Goal: Use online tool/utility: Use online tool/utility

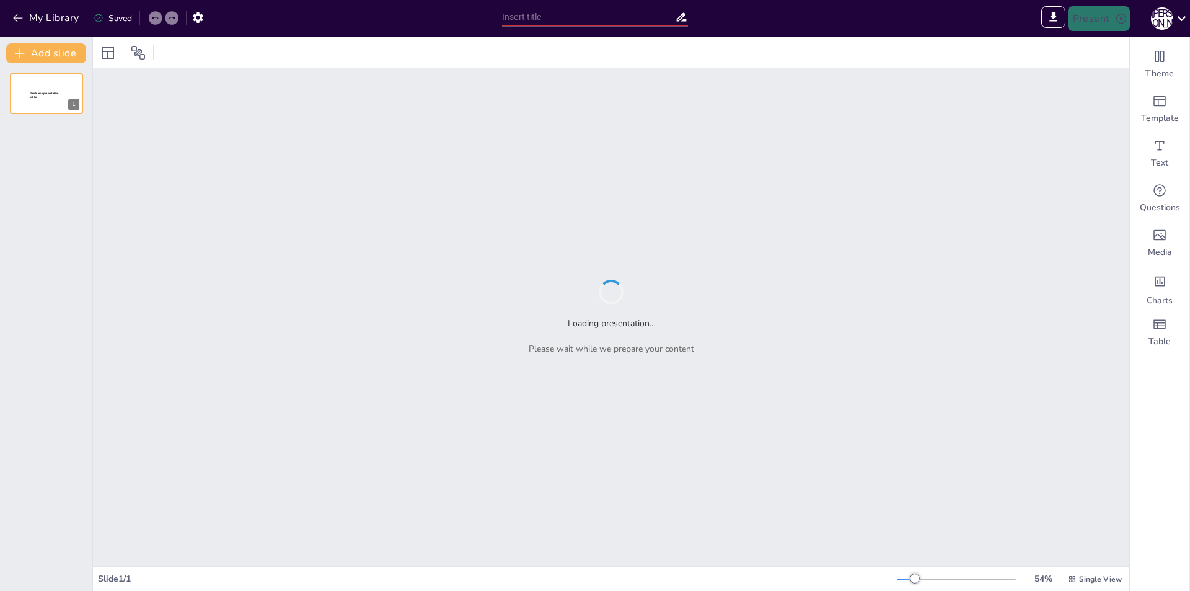
type input "Засоби масової інформації як партнери поліції у забезпеченні безпеки"
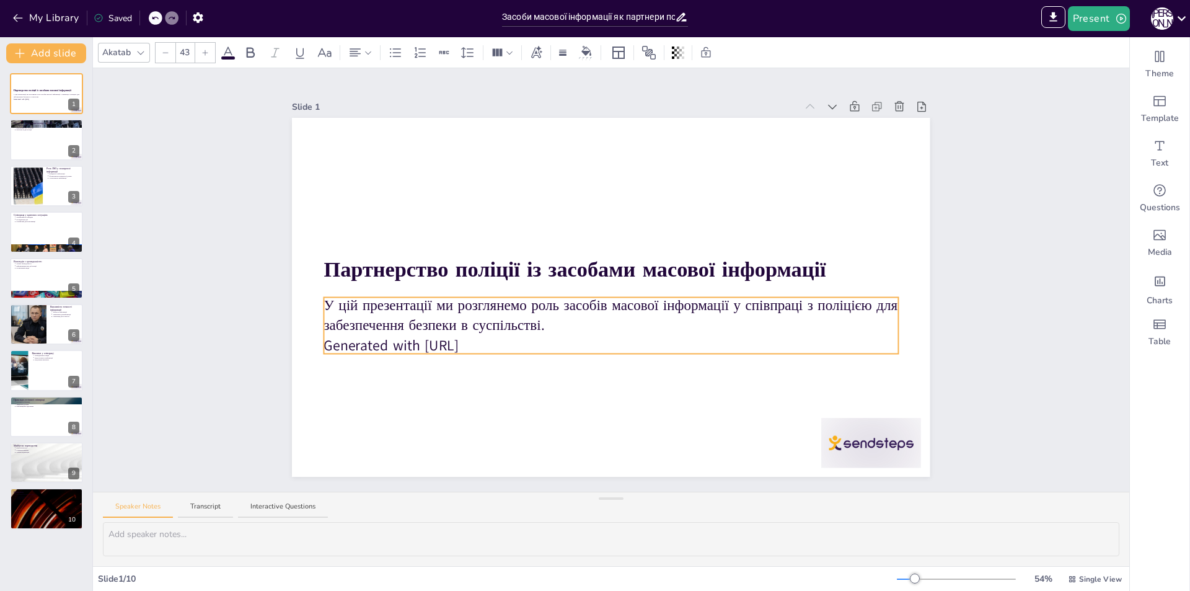
click at [334, 295] on p "У цій презентації ми розглянемо роль засобів масової інформації у співпраці з п…" at bounding box center [611, 315] width 574 height 40
click at [594, 267] on icon at bounding box center [601, 272] width 15 height 15
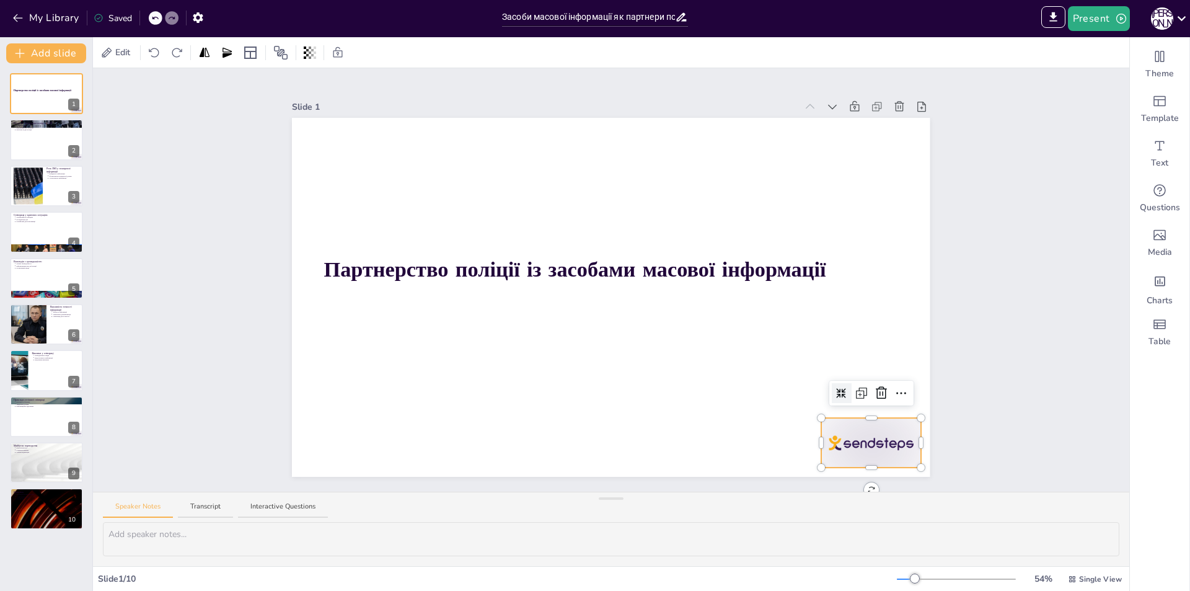
click at [846, 439] on div at bounding box center [871, 443] width 100 height 50
click at [874, 392] on icon at bounding box center [881, 393] width 15 height 15
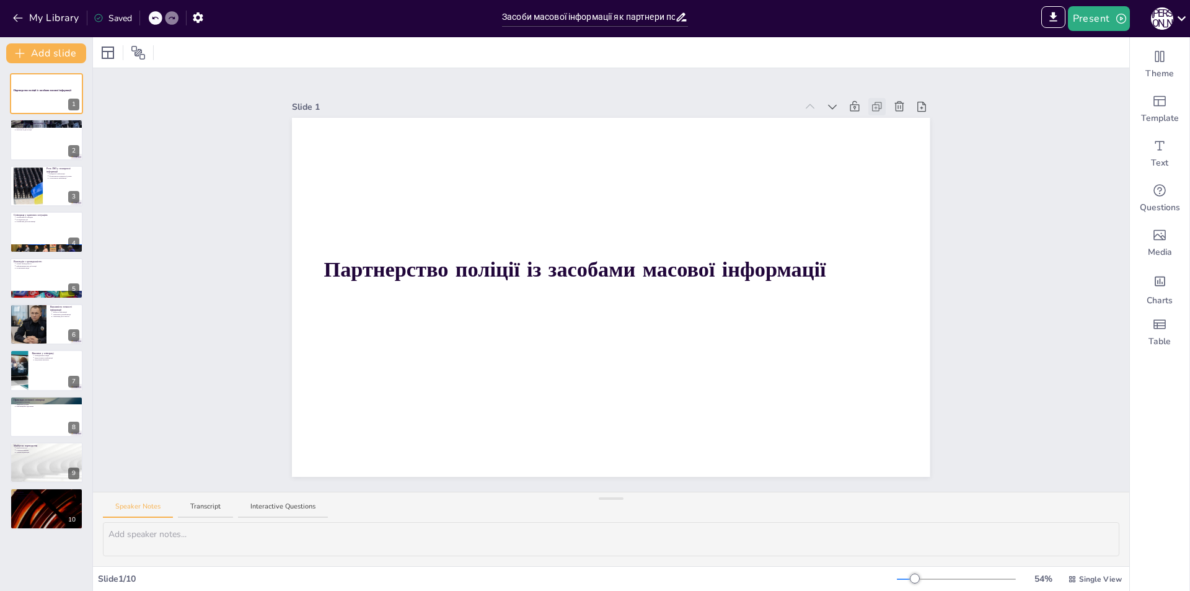
click at [871, 101] on icon at bounding box center [877, 106] width 12 height 12
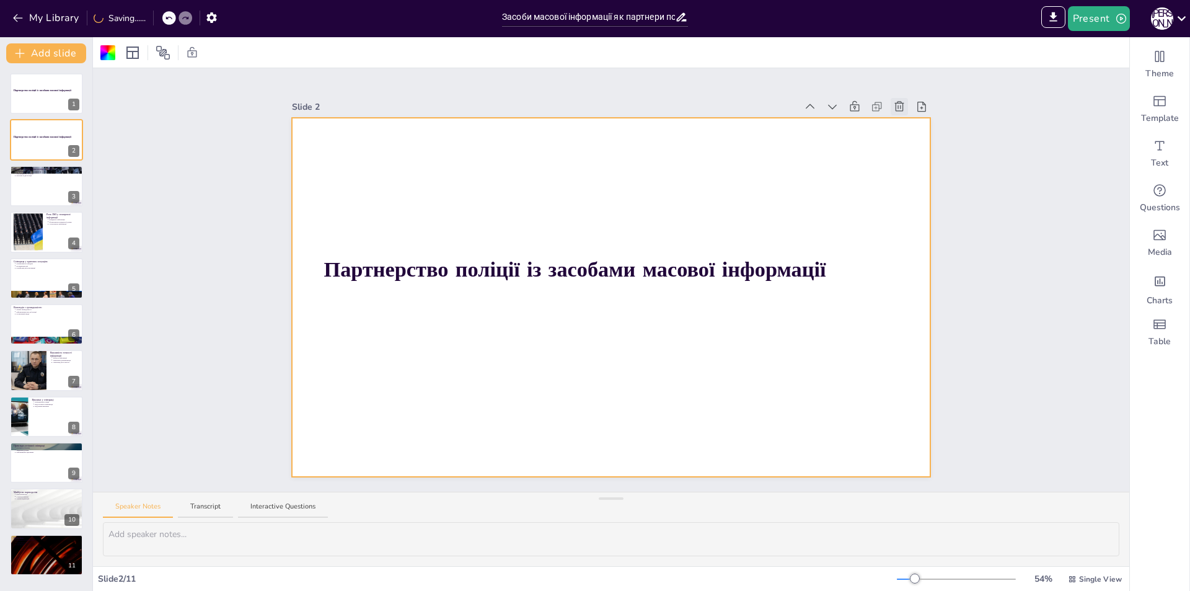
click at [893, 102] on icon at bounding box center [899, 106] width 12 height 12
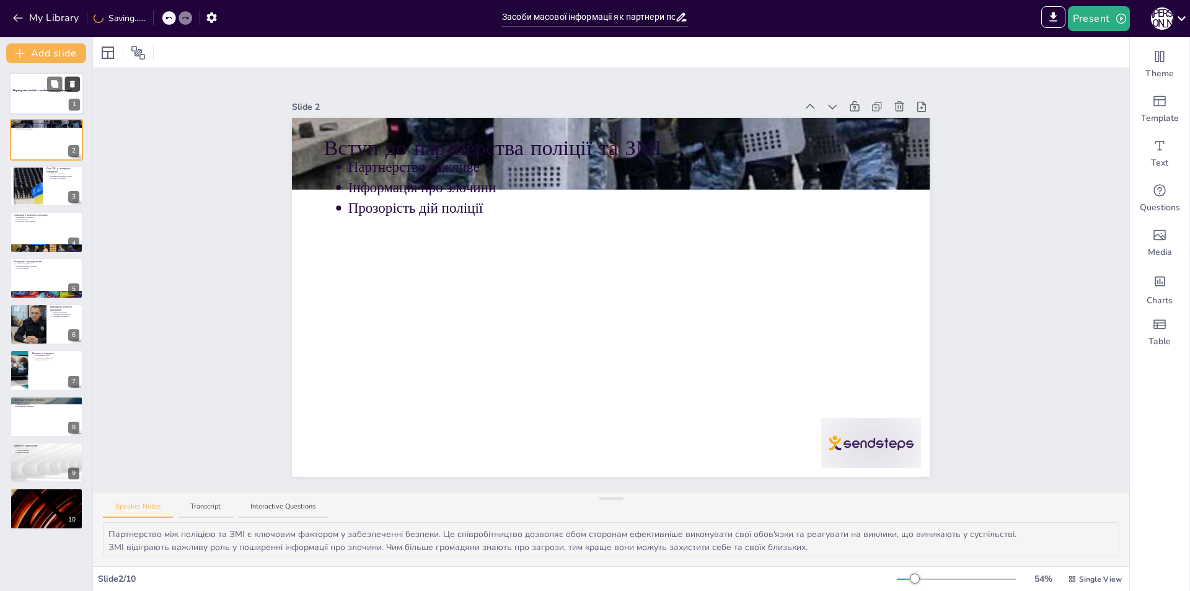
click at [68, 79] on button at bounding box center [72, 83] width 15 height 15
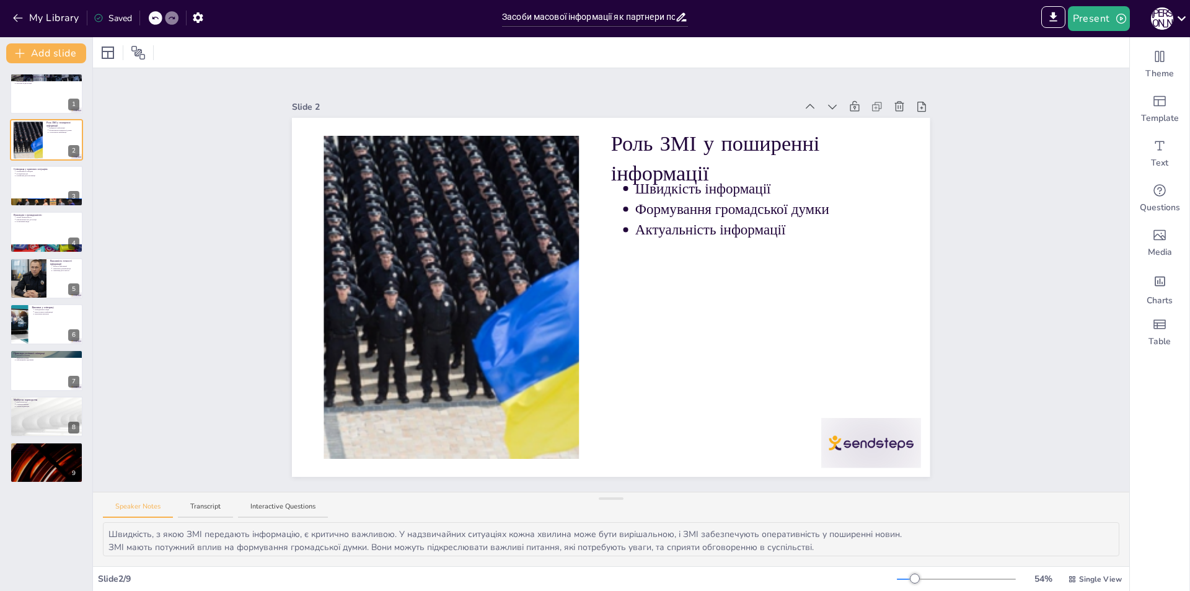
click at [156, 22] on icon at bounding box center [154, 17] width 7 height 7
type textarea "Партнерство між поліцією та ЗМІ є ключовим фактором у забезпеченні безпеки. Це …"
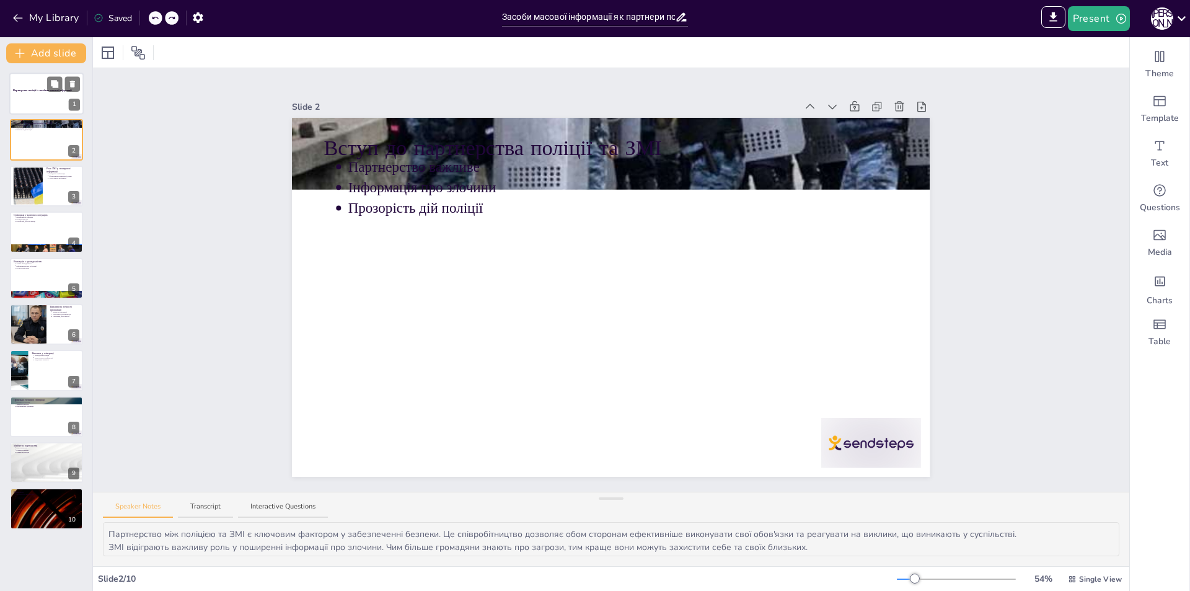
click at [53, 95] on div at bounding box center [46, 94] width 74 height 42
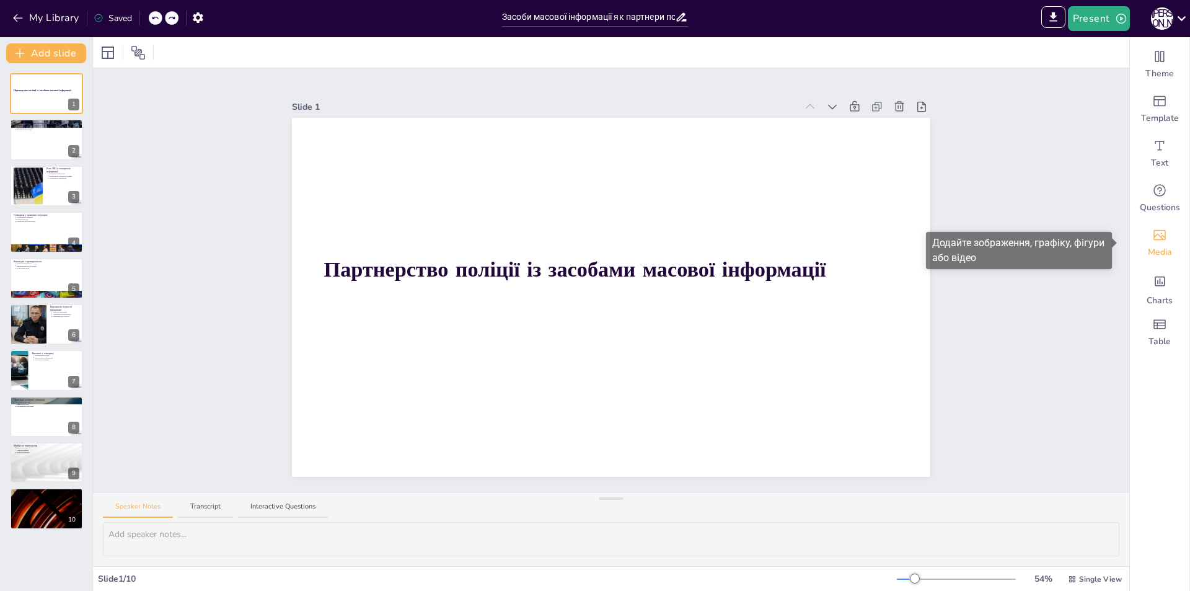
click at [1134, 240] on div "Media" at bounding box center [1160, 243] width 60 height 45
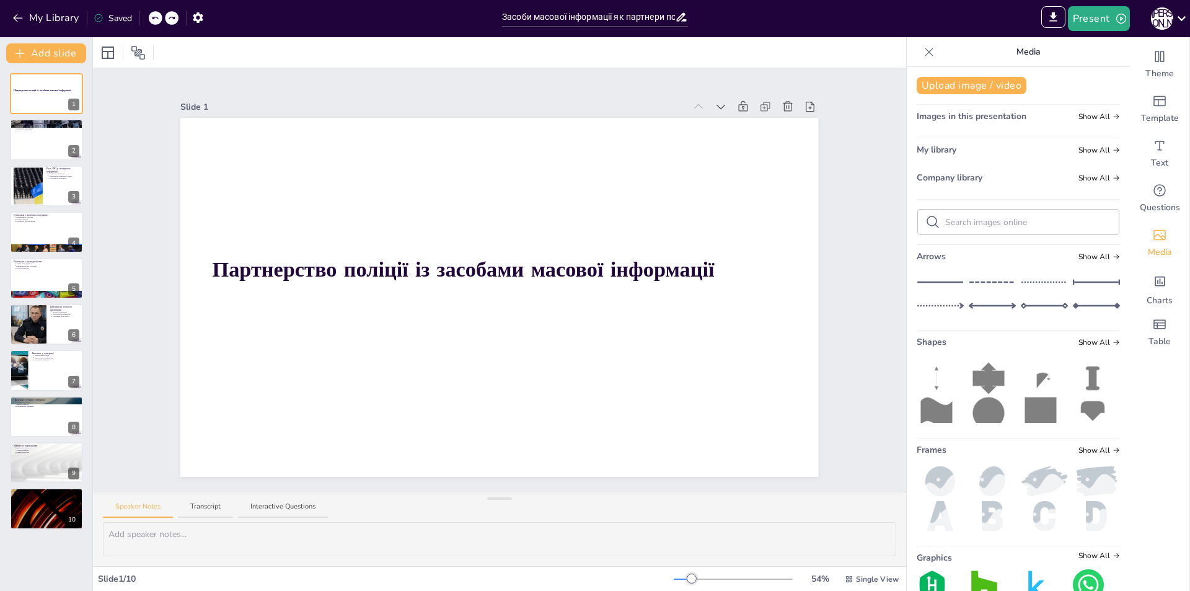
click at [1002, 221] on input "text" at bounding box center [1028, 222] width 166 height 12
type input "партнерство поліції"
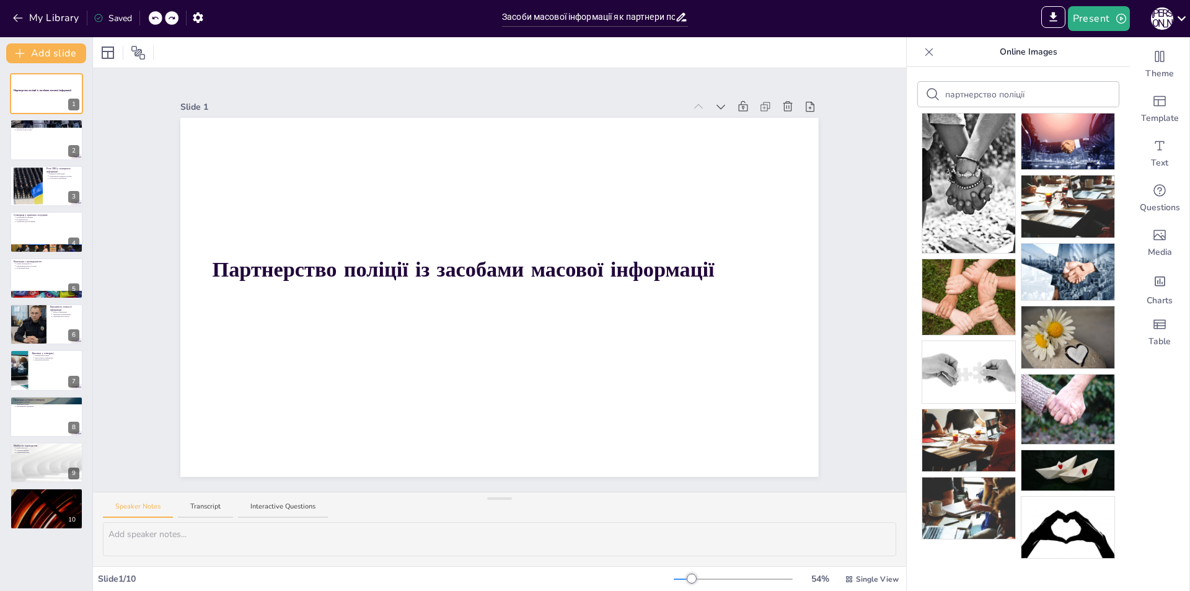
click at [1048, 92] on div "партнерство поліції" at bounding box center [1018, 94] width 201 height 25
click at [1024, 94] on input "партнерство поліції" at bounding box center [1000, 95] width 110 height 12
click at [988, 91] on input "партнерство поліції" at bounding box center [1000, 95] width 110 height 12
type input "поліції"
click at [988, 91] on input "поліції" at bounding box center [1000, 95] width 110 height 12
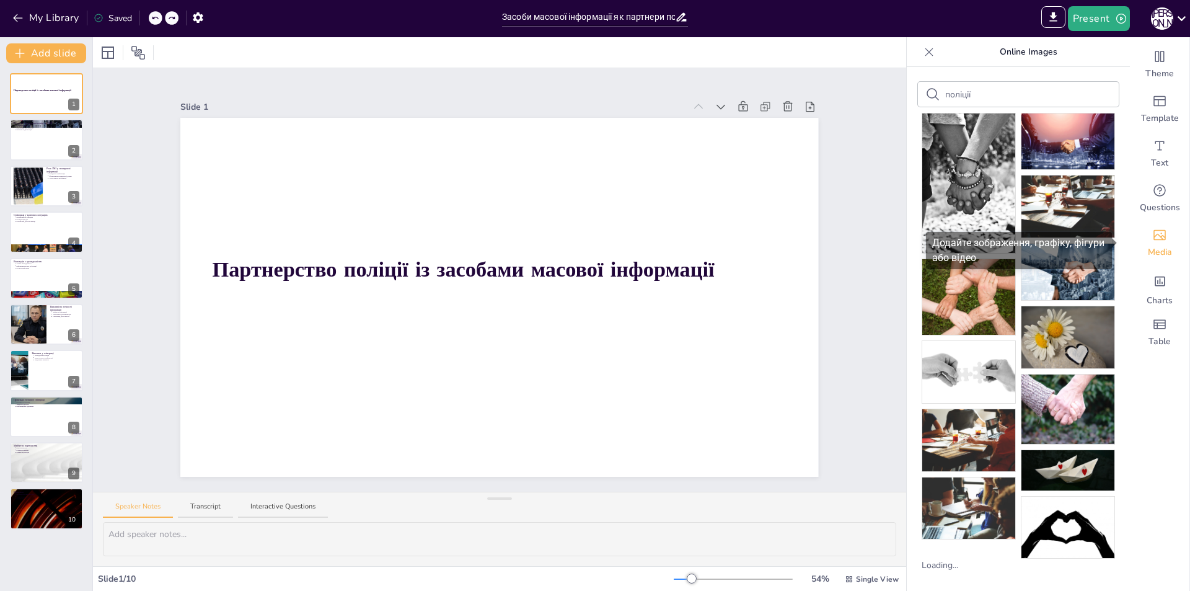
click at [1136, 248] on div "Media" at bounding box center [1160, 243] width 60 height 45
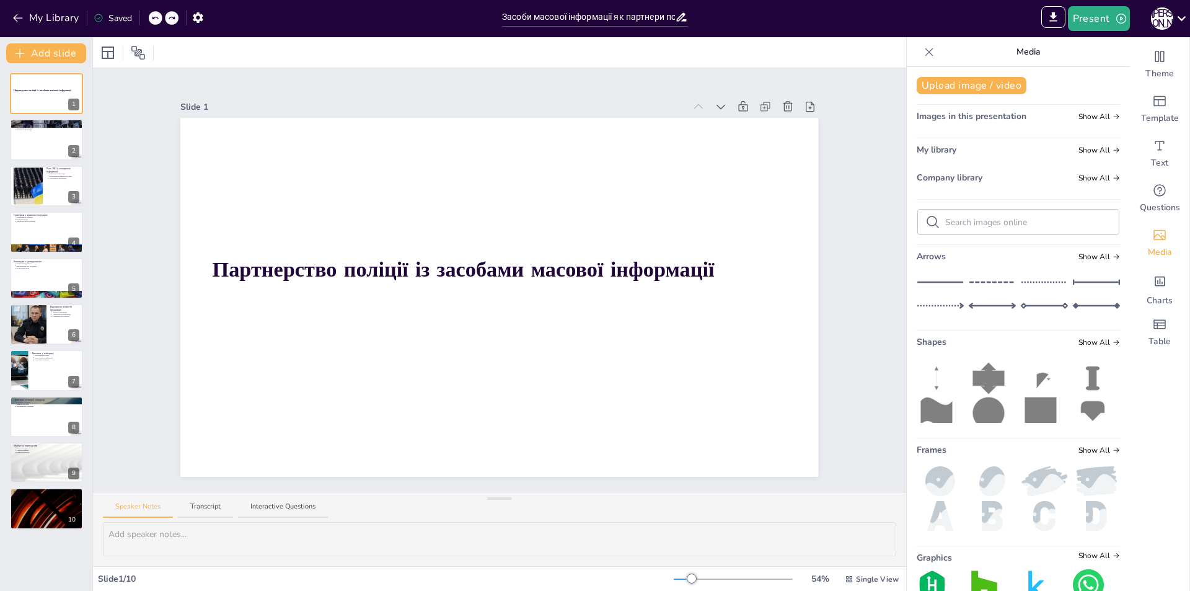
click at [999, 216] on input "text" at bounding box center [1028, 222] width 166 height 12
type input "п"
type input "поліція"
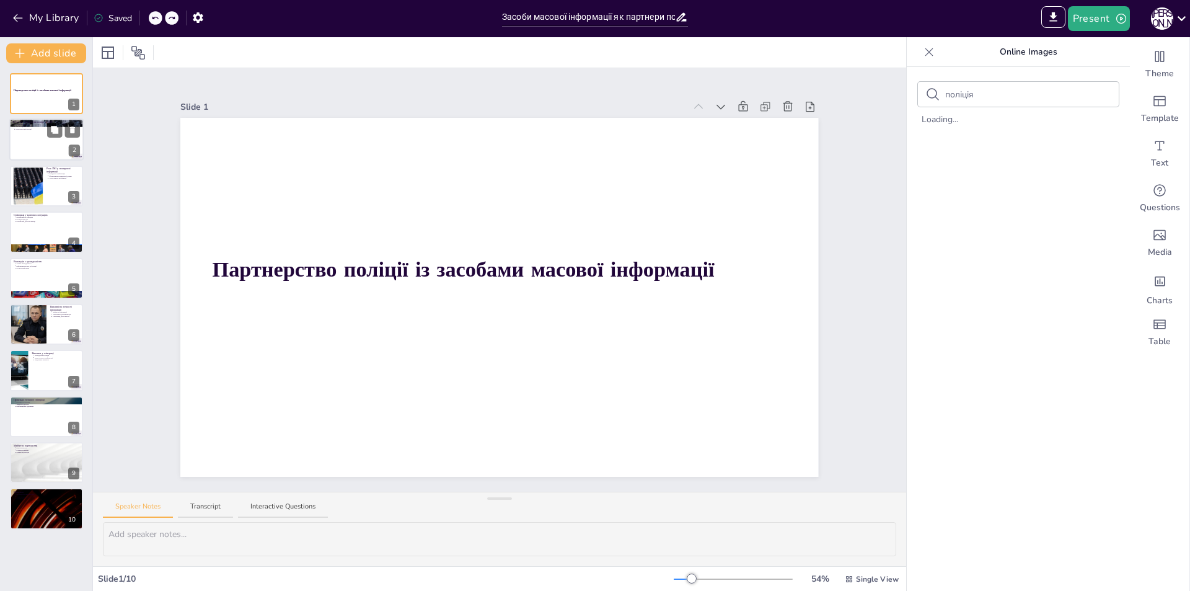
click at [49, 147] on div at bounding box center [46, 140] width 74 height 42
type textarea "Партнерство між поліцією та ЗМІ є ключовим фактором у забезпеченні безпеки. Це …"
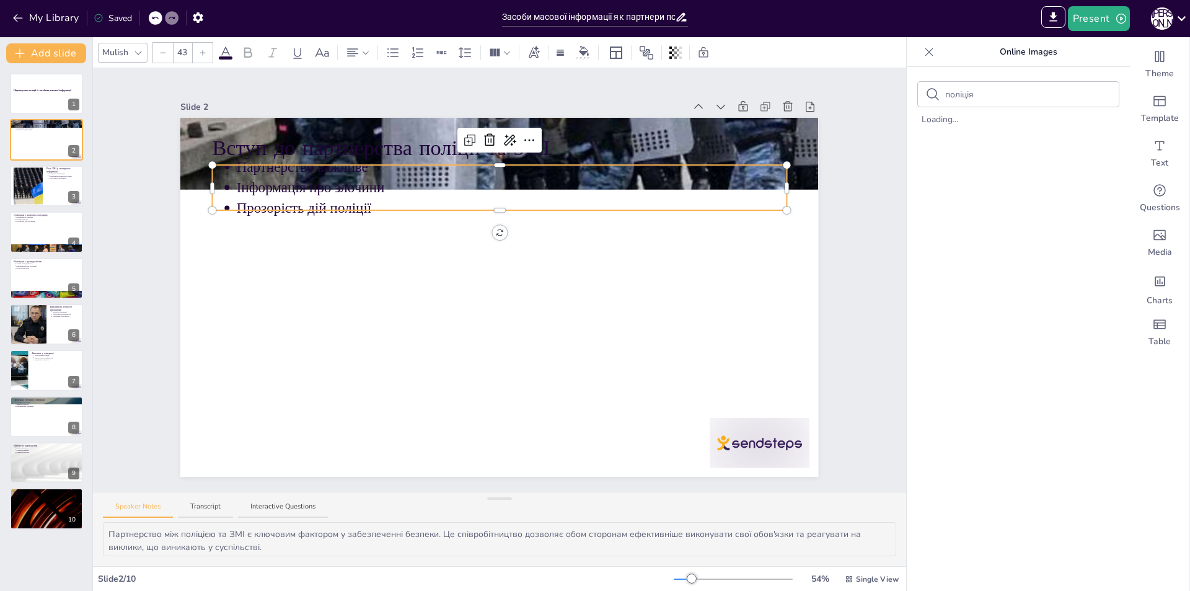
click at [306, 205] on div "Вступ до партнерства поліції та ЗМІ Партнерство важливе Інформація про злочини …" at bounding box center [499, 297] width 638 height 359
click at [306, 206] on div at bounding box center [500, 208] width 574 height 5
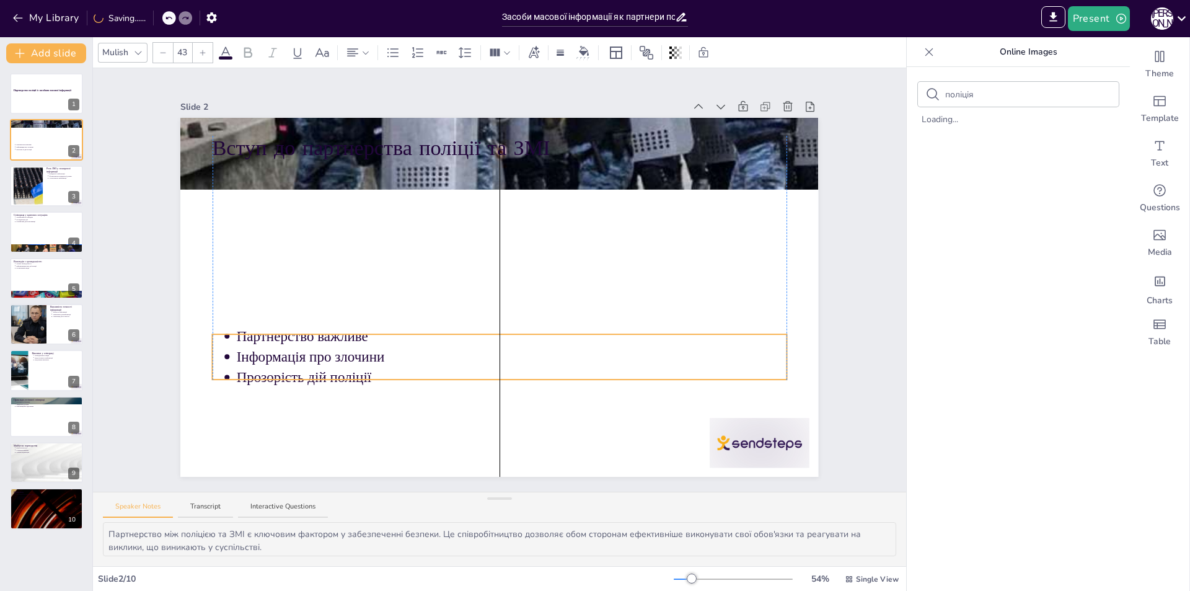
drag, startPoint x: 306, startPoint y: 205, endPoint x: 303, endPoint y: 373, distance: 168.0
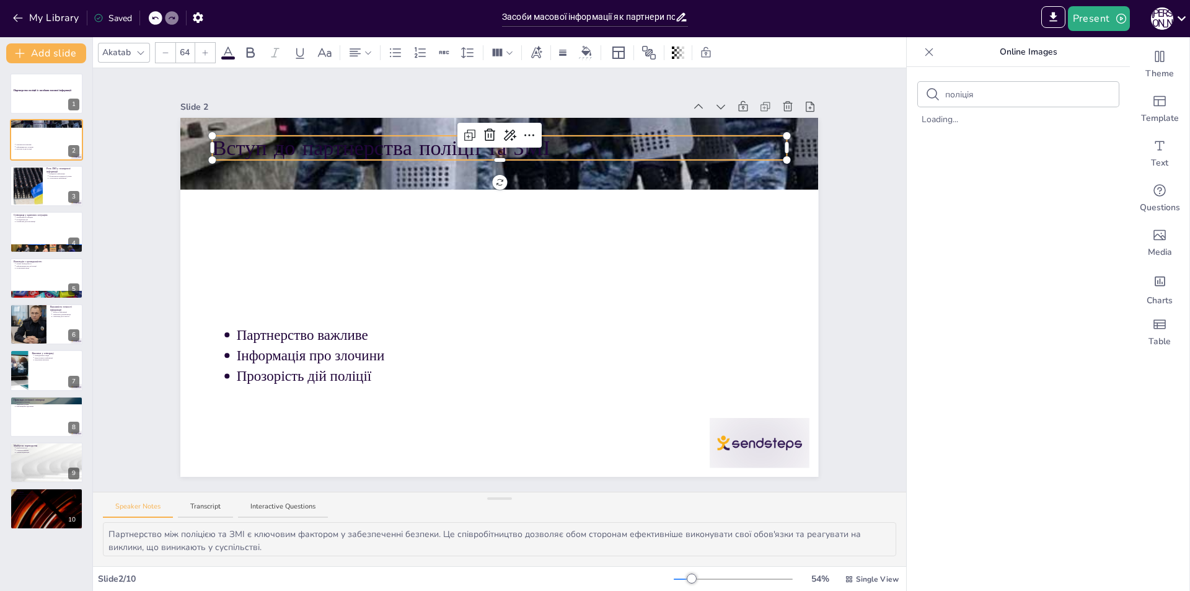
click at [320, 143] on p "Вступ до партнерства поліції та ЗМІ" at bounding box center [500, 148] width 574 height 30
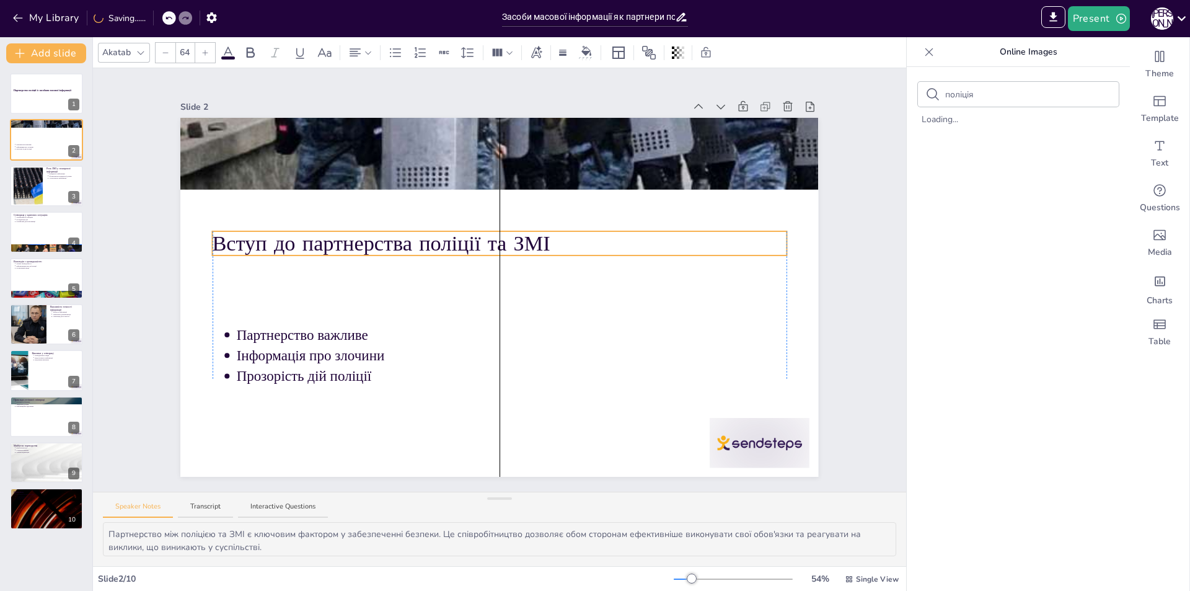
drag, startPoint x: 323, startPoint y: 153, endPoint x: 324, endPoint y: 249, distance: 95.5
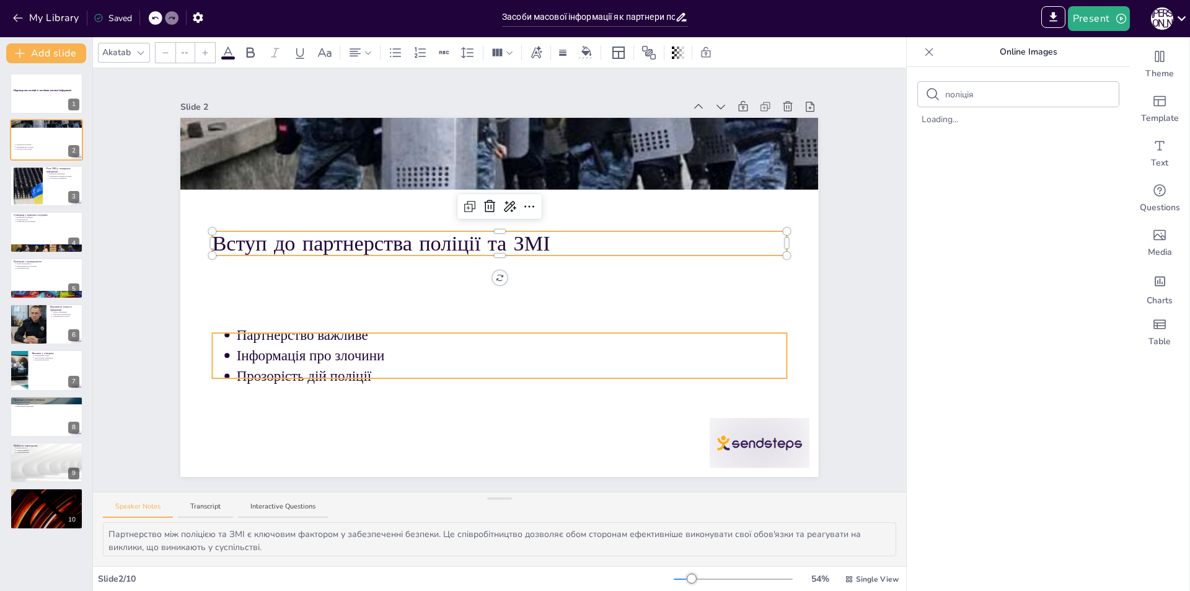
type input "43"
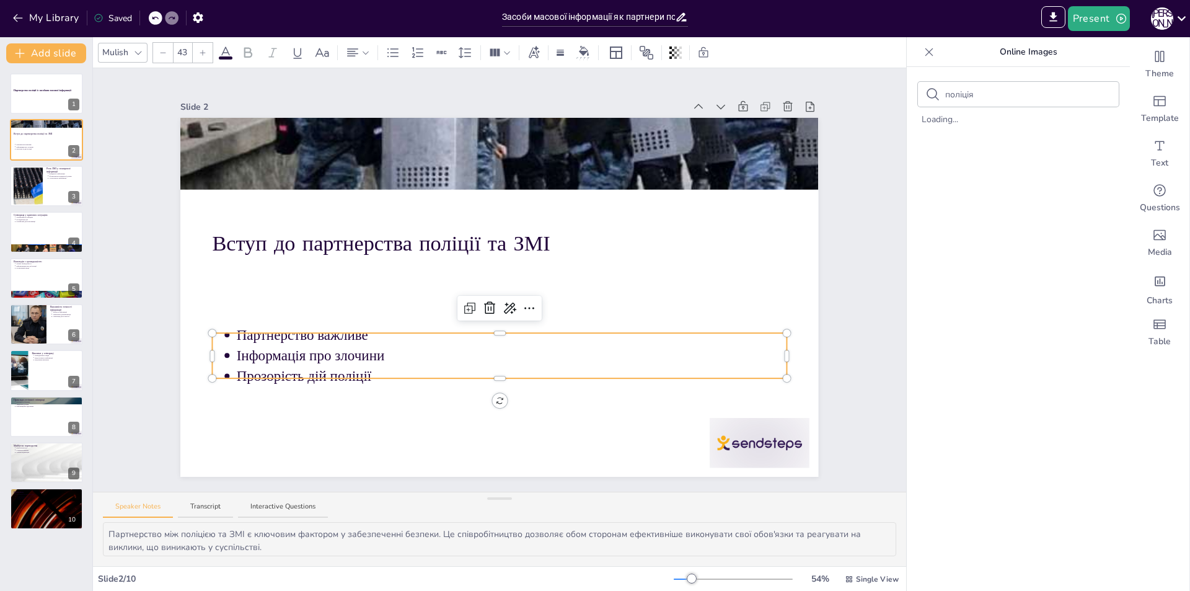
click at [308, 331] on div "Вступ до партнерства поліції та ЗМІ Партнерство важливе Інформація про злочини …" at bounding box center [499, 297] width 638 height 359
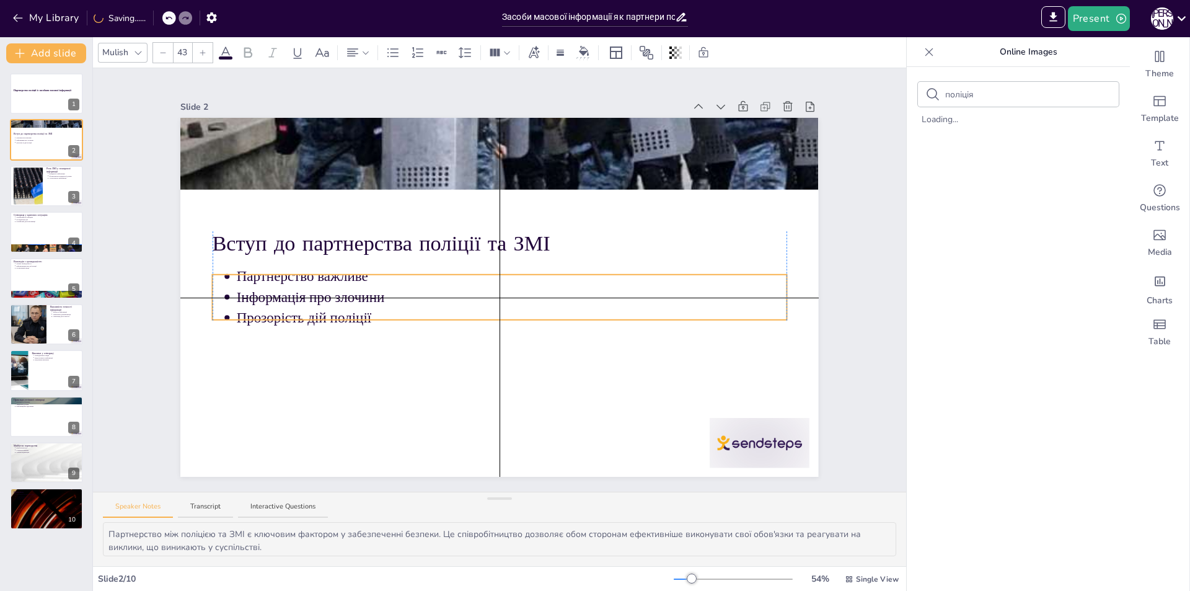
drag, startPoint x: 308, startPoint y: 329, endPoint x: 306, endPoint y: 270, distance: 58.3
